Goal: Task Accomplishment & Management: Use online tool/utility

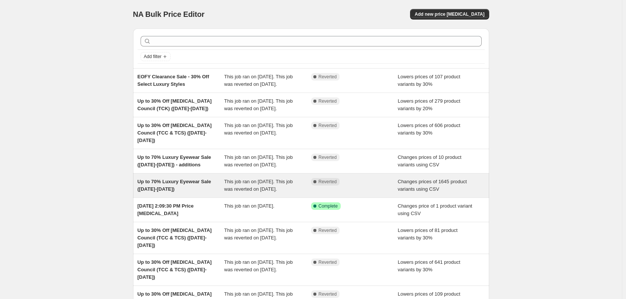
click at [205, 198] on div "Up to 70% Luxury Eyewear Sale ([DATE]-[DATE]) This job ran on [DATE]. This job …" at bounding box center [311, 186] width 356 height 24
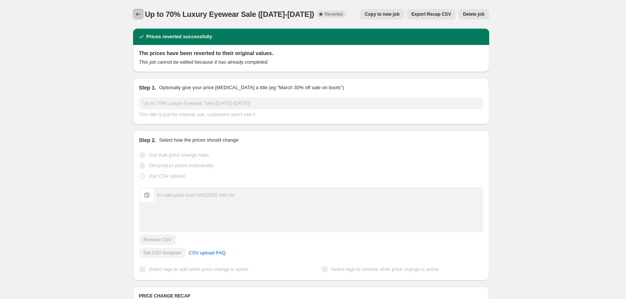
click at [141, 14] on icon "Price change jobs" at bounding box center [139, 15] width 8 height 8
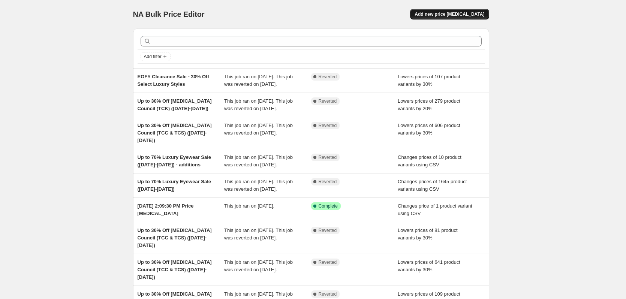
click at [450, 16] on span "Add new price [MEDICAL_DATA]" at bounding box center [450, 14] width 70 height 6
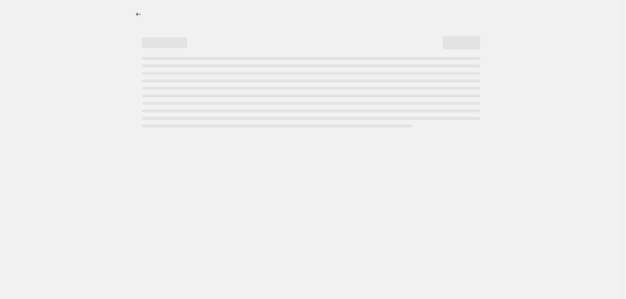
select select "percentage"
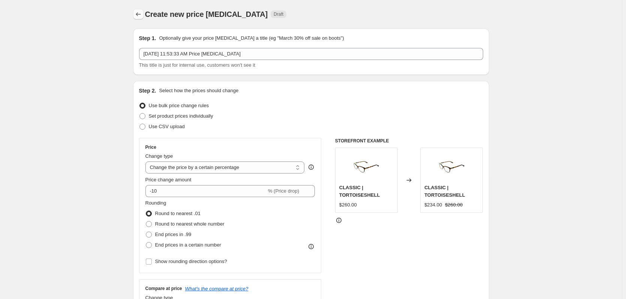
click at [141, 15] on icon "Price change jobs" at bounding box center [139, 15] width 8 height 8
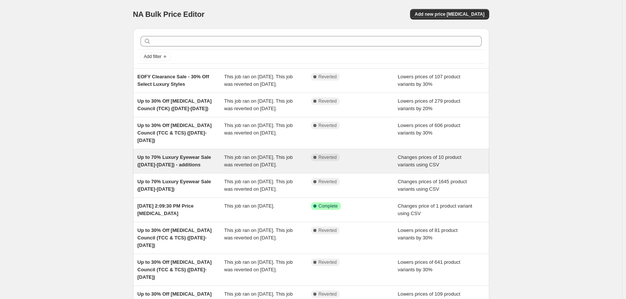
click at [268, 155] on span "This job ran on [DATE]. This job was reverted on [DATE]." at bounding box center [258, 161] width 69 height 13
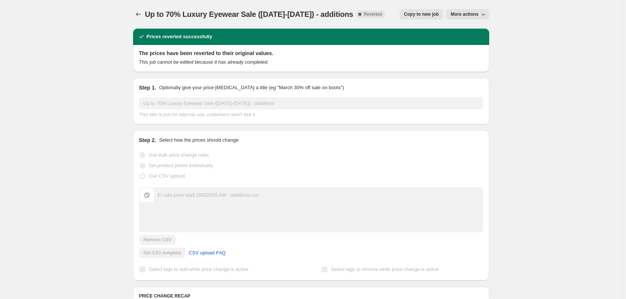
click at [269, 18] on span "Up to 70% Luxury Eyewear Sale ([DATE]-[DATE]) - additions" at bounding box center [249, 14] width 209 height 8
drag, startPoint x: 299, startPoint y: 14, endPoint x: 137, endPoint y: 17, distance: 162.0
click at [137, 17] on div "Up to 70% Luxury Eyewear Sale ([DATE]-[DATE]) - additions Complete Reverted Cop…" at bounding box center [311, 14] width 356 height 11
copy span "Up to 70% Luxury Eyewear Sale ([DATE]-[DATE])"
click at [140, 15] on icon "Price change jobs" at bounding box center [139, 15] width 8 height 8
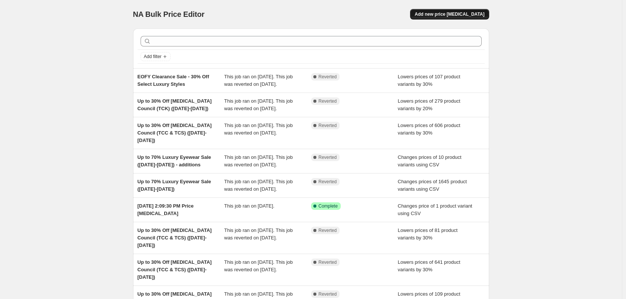
click at [468, 14] on span "Add new price [MEDICAL_DATA]" at bounding box center [450, 14] width 70 height 6
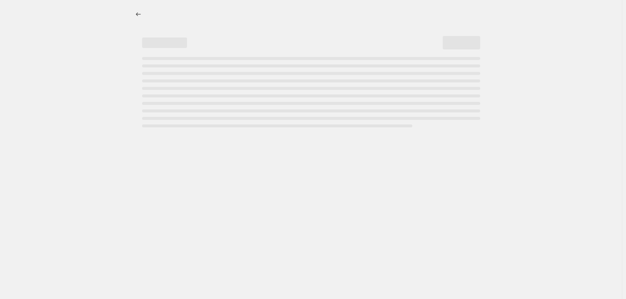
select select "percentage"
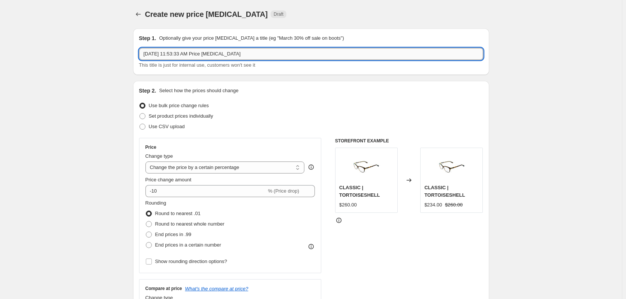
click at [241, 59] on input "[DATE] 11:53:33 AM Price [MEDICAL_DATA]" at bounding box center [311, 54] width 344 height 12
click at [241, 56] on input "[DATE] 11:53:33 AM Price [MEDICAL_DATA]" at bounding box center [311, 54] width 344 height 12
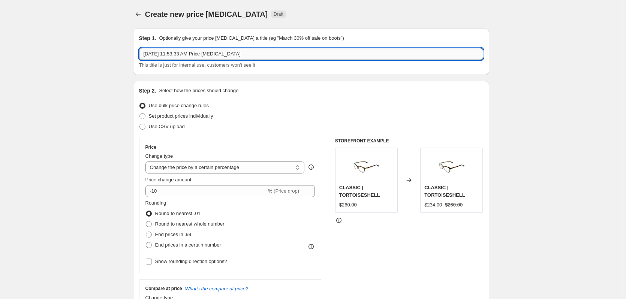
click at [241, 56] on input "[DATE] 11:53:33 AM Price [MEDICAL_DATA]" at bounding box center [311, 54] width 344 height 12
paste input "Up to 70% Luxury Eyewear Sale ([DATE]-[DATE])"
drag, startPoint x: 222, startPoint y: 55, endPoint x: 238, endPoint y: 53, distance: 16.2
click at [238, 53] on input "Up to 70% Luxury Eyewear Sale ([DATE]-[DATE])" at bounding box center [311, 54] width 344 height 12
drag, startPoint x: 225, startPoint y: 56, endPoint x: 234, endPoint y: 54, distance: 9.6
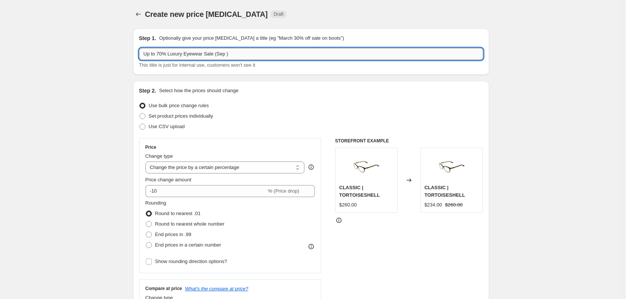
click at [225, 56] on input "Up to 70% Luxury Eyewear Sale (Sep )" at bounding box center [311, 54] width 344 height 12
type input "Up to 70% Luxury Eyewear Sale ([DATE]-[DATE])"
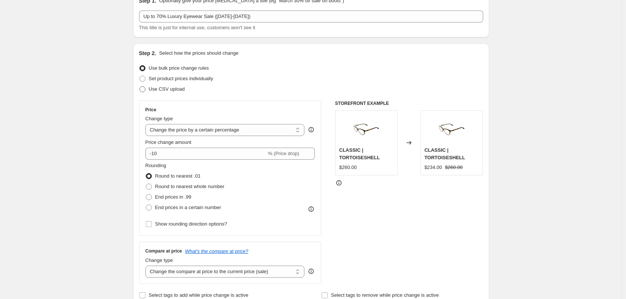
click at [168, 90] on span "Use CSV upload" at bounding box center [167, 89] width 36 height 6
click at [140, 87] on input "Use CSV upload" at bounding box center [140, 86] width 0 height 0
radio input "true"
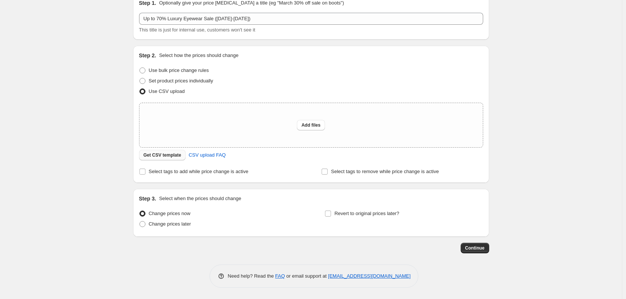
click at [171, 153] on span "Get CSV template" at bounding box center [163, 155] width 38 height 6
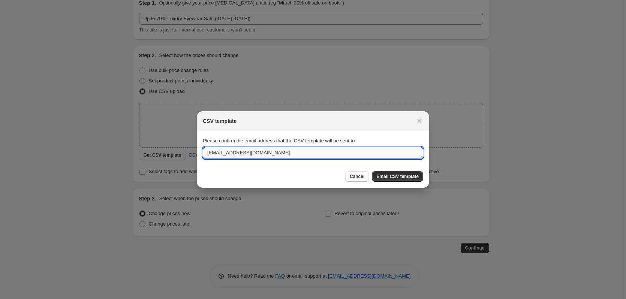
click at [302, 150] on input "[EMAIL_ADDRESS][DOMAIN_NAME]" at bounding box center [313, 153] width 221 height 12
drag, startPoint x: 231, startPoint y: 153, endPoint x: 162, endPoint y: 157, distance: 69.1
click at [162, 299] on div "CSV template Please confirm the email address that the CSV template will be sen…" at bounding box center [313, 299] width 626 height 0
type input "[EMAIL_ADDRESS][DOMAIN_NAME]"
click at [398, 177] on span "Email CSV template" at bounding box center [398, 177] width 42 height 6
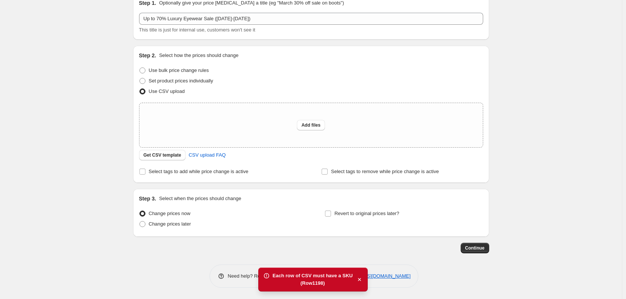
click at [320, 283] on div "(Row 1198 )" at bounding box center [313, 284] width 80 height 8
copy div "1198"
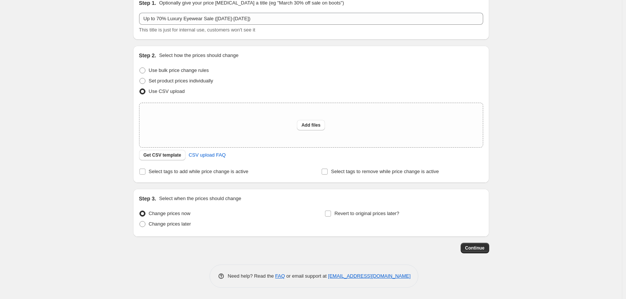
click at [83, 79] on div "Create new price [MEDICAL_DATA]. This page is ready Create new price [MEDICAL_D…" at bounding box center [311, 132] width 622 height 335
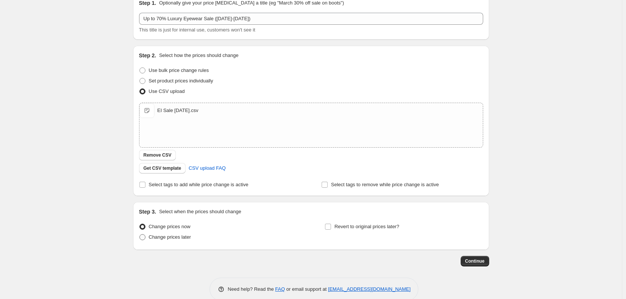
click at [176, 239] on span "Change prices later" at bounding box center [170, 237] width 42 height 6
click at [140, 235] on input "Change prices later" at bounding box center [140, 234] width 0 height 0
radio input "true"
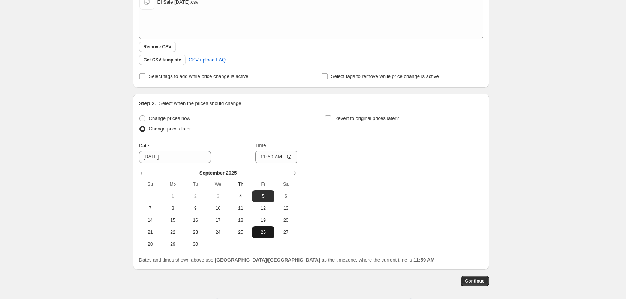
scroll to position [148, 0]
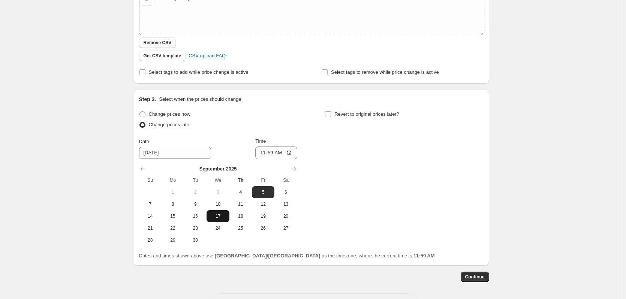
click at [221, 215] on span "17" at bounding box center [218, 216] width 17 height 6
type input "[DATE]"
click at [267, 153] on input "11:59" at bounding box center [276, 153] width 42 height 13
type input "04:01"
click at [262, 152] on input "Time" at bounding box center [276, 153] width 42 height 13
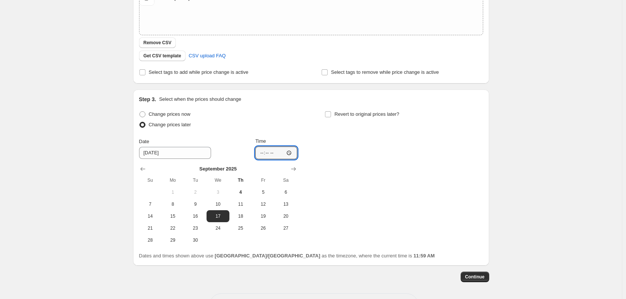
type input "03:00"
click at [519, 160] on div "Create new price [MEDICAL_DATA]. This page is ready Create new price [MEDICAL_D…" at bounding box center [311, 90] width 622 height 476
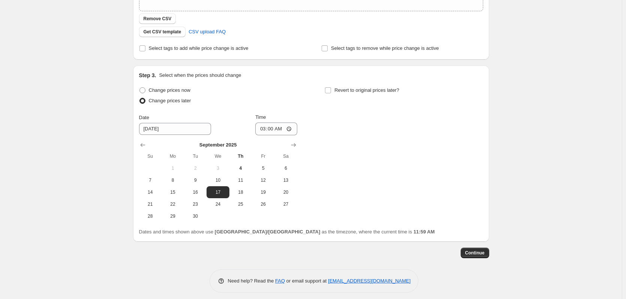
scroll to position [177, 0]
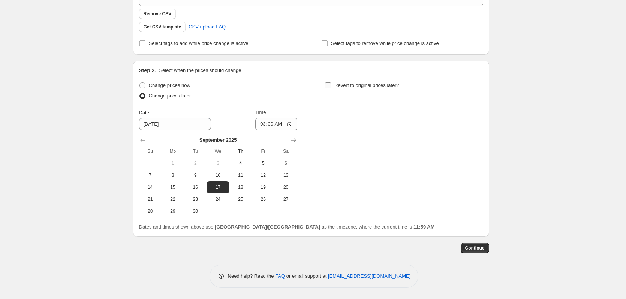
click at [358, 81] on label "Revert to original prices later?" at bounding box center [362, 85] width 75 height 11
click at [331, 83] on input "Revert to original prices later?" at bounding box center [328, 86] width 6 height 6
checkbox input "true"
drag, startPoint x: 405, startPoint y: 199, endPoint x: 416, endPoint y: 216, distance: 19.6
click at [405, 199] on span "24" at bounding box center [404, 200] width 17 height 6
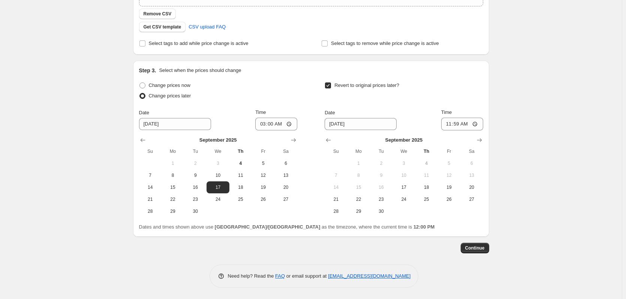
type input "[DATE]"
click at [449, 127] on input "11:59" at bounding box center [462, 124] width 42 height 13
type input "00:01"
click at [557, 109] on div "Create new price [MEDICAL_DATA]. This page is ready Create new price [MEDICAL_D…" at bounding box center [311, 61] width 622 height 476
click at [598, 115] on div "Create new price [MEDICAL_DATA]. This page is ready Create new price [MEDICAL_D…" at bounding box center [311, 61] width 622 height 476
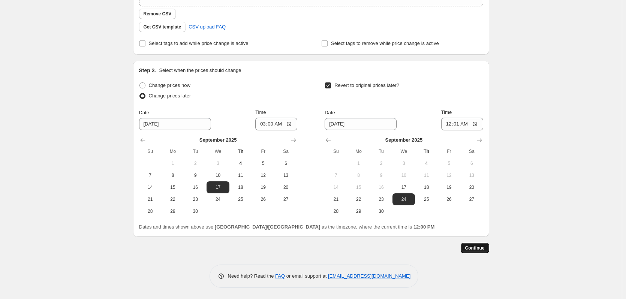
click at [482, 250] on span "Continue" at bounding box center [475, 248] width 20 height 6
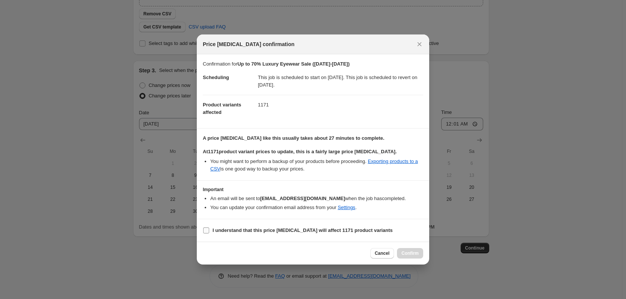
click at [255, 233] on b "I understand that this price [MEDICAL_DATA] will affect 1171 product variants" at bounding box center [303, 231] width 180 height 6
click at [209, 233] on input "I understand that this price [MEDICAL_DATA] will affect 1171 product variants" at bounding box center [206, 231] width 6 height 6
checkbox input "true"
click at [399, 252] on button "Confirm" at bounding box center [410, 253] width 26 height 11
